Goal: Task Accomplishment & Management: Manage account settings

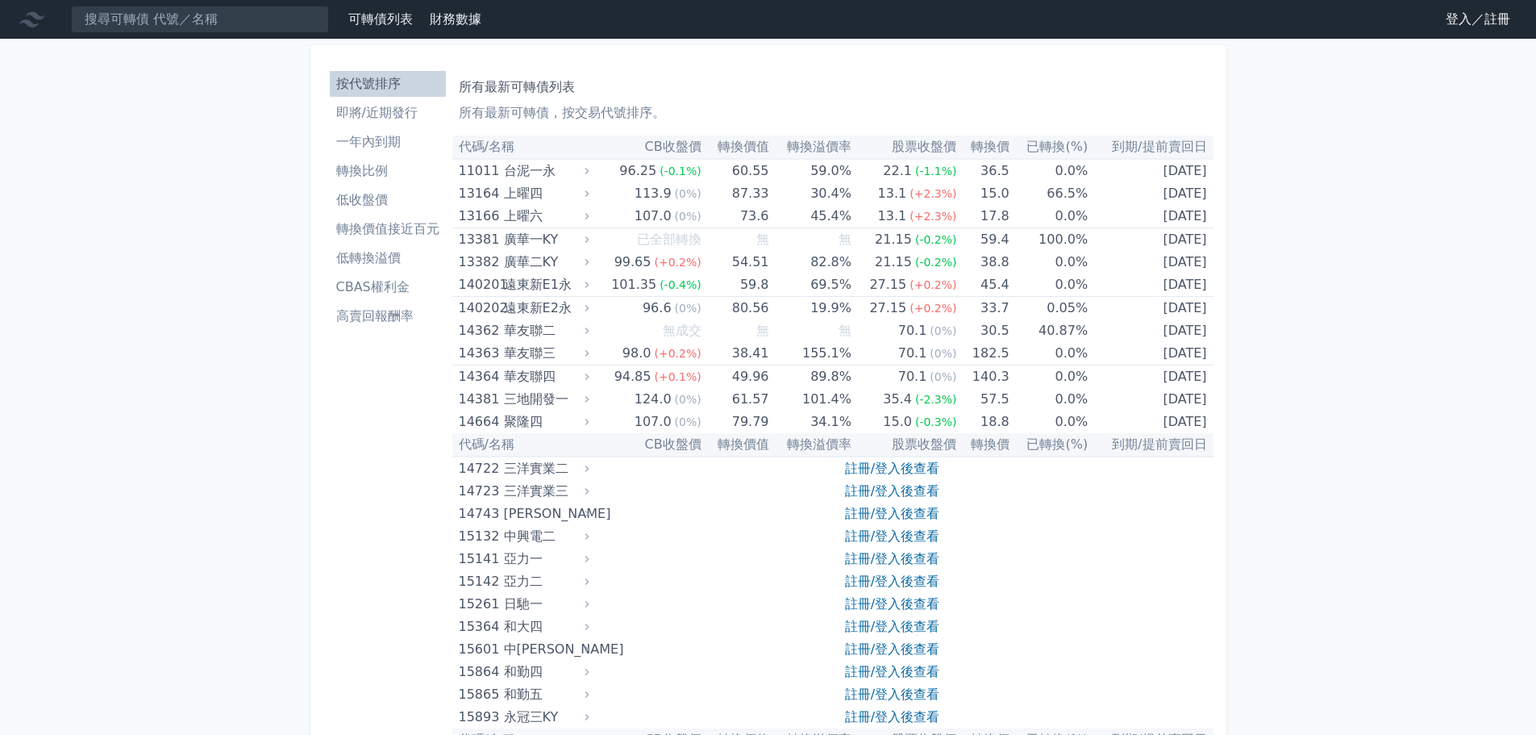
click at [1475, 30] on link "登入／註冊" at bounding box center [1478, 19] width 90 height 26
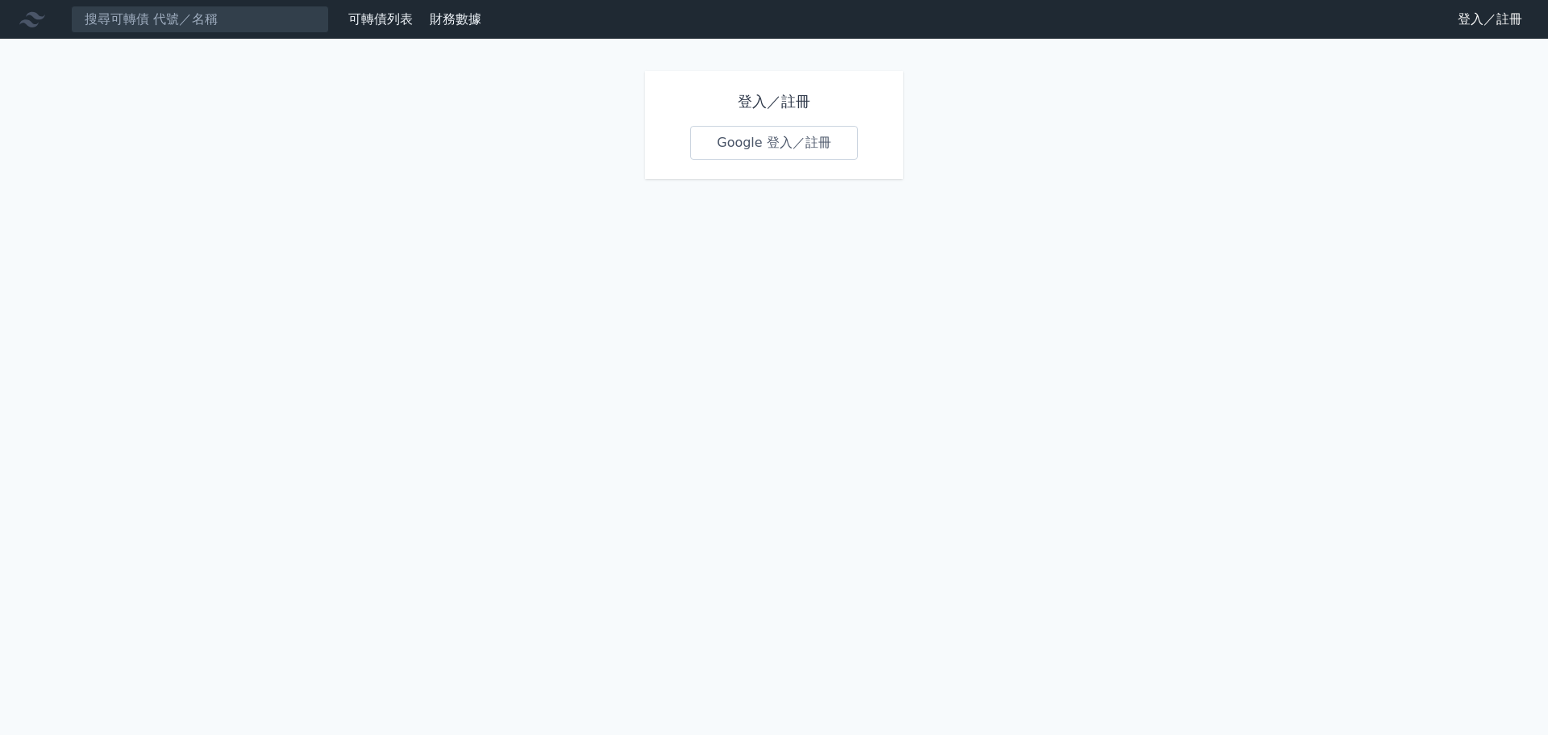
click at [781, 141] on link "Google 登入／註冊" at bounding box center [774, 143] width 168 height 34
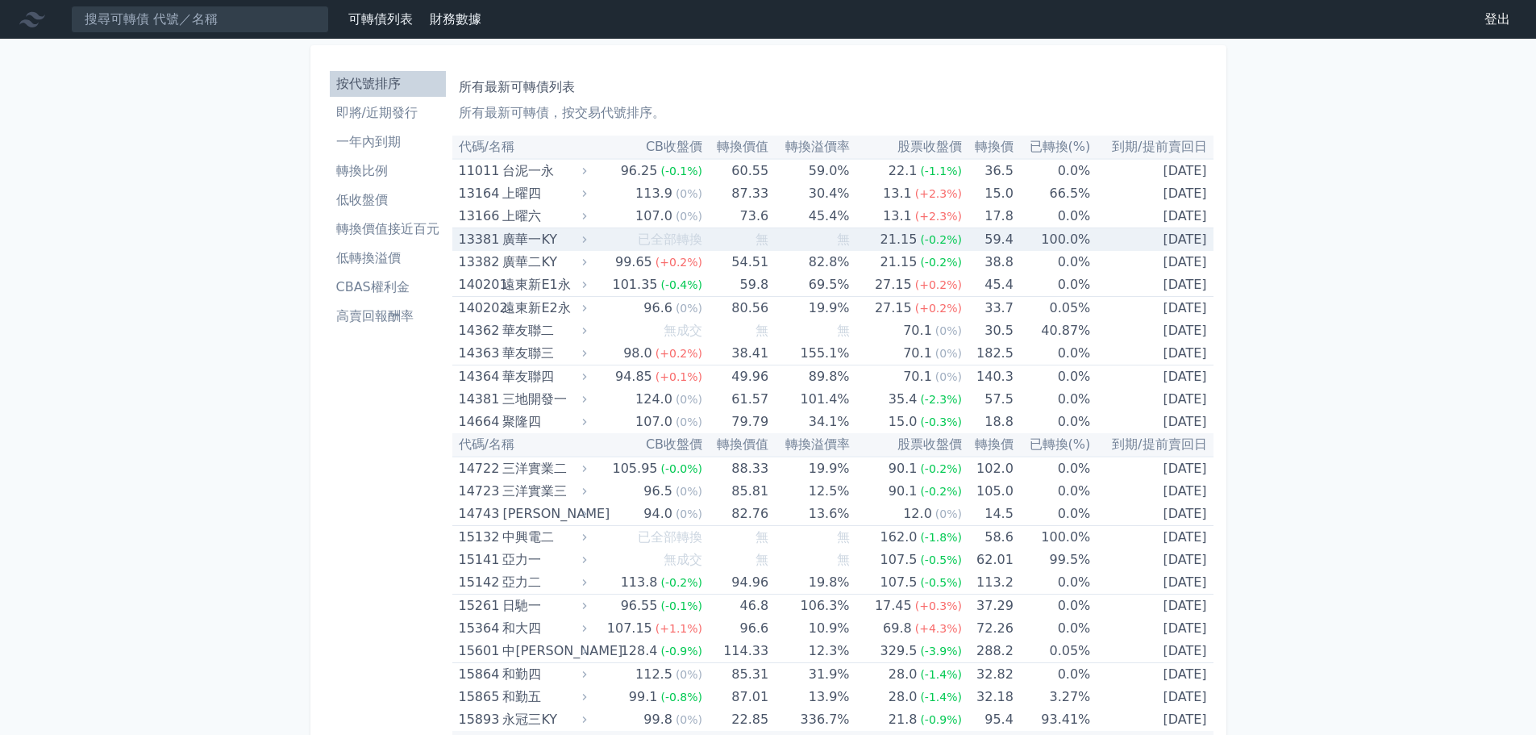
scroll to position [1337, 0]
